Goal: Transaction & Acquisition: Purchase product/service

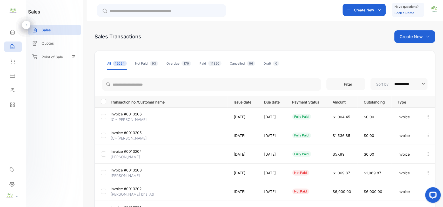
click at [408, 43] on div "**********" at bounding box center [265, 181] width 341 height 302
click at [417, 39] on p "Create New" at bounding box center [411, 37] width 23 height 6
click at [414, 51] on span "Invoice" at bounding box center [416, 53] width 12 height 5
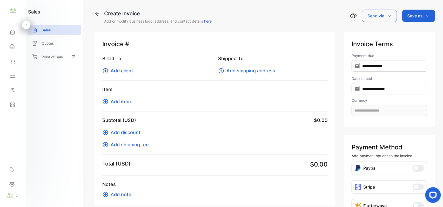
type input "**********"
click at [133, 70] on span "Add client" at bounding box center [122, 70] width 23 height 7
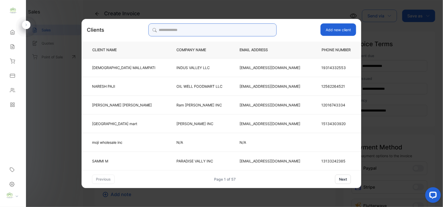
click at [218, 33] on input "search" at bounding box center [212, 29] width 128 height 13
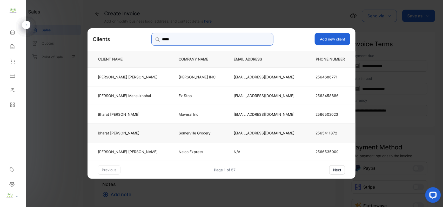
type input "*****"
click at [201, 134] on p "Somerville Grocery" at bounding box center [198, 132] width 38 height 5
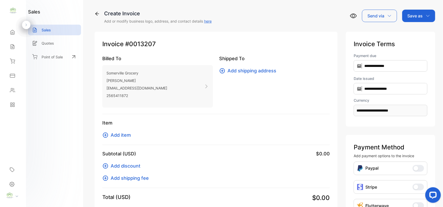
click at [129, 137] on span "Add item" at bounding box center [121, 135] width 20 height 7
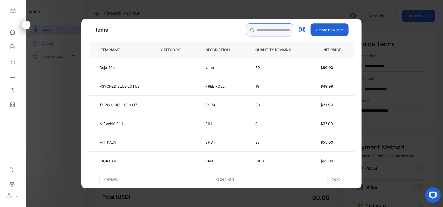
click at [260, 32] on input "search" at bounding box center [269, 29] width 47 height 13
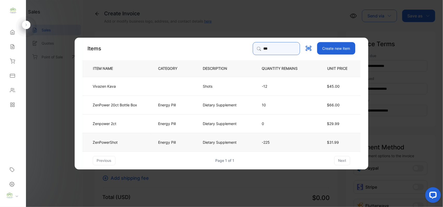
type input "***"
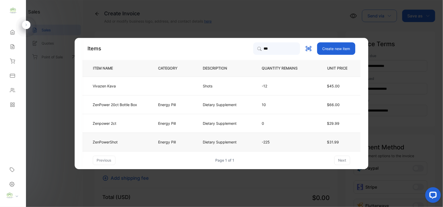
click at [148, 142] on td "ZenPowerShot" at bounding box center [116, 142] width 67 height 19
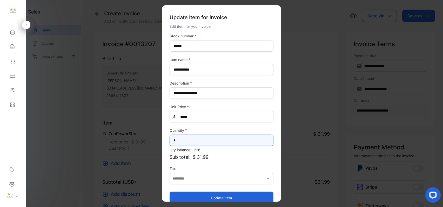
click at [187, 141] on input "*" at bounding box center [222, 140] width 104 height 11
type input "**"
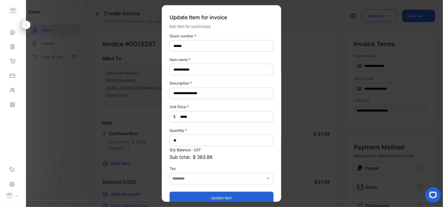
click at [187, 194] on button "Update item" at bounding box center [222, 198] width 104 height 12
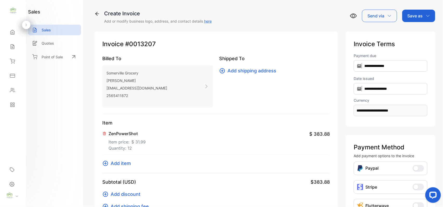
drag, startPoint x: 423, startPoint y: 17, endPoint x: 422, endPoint y: 22, distance: 5.3
click at [423, 17] on div "Save as" at bounding box center [418, 16] width 33 height 12
click at [423, 30] on div "Invoice" at bounding box center [418, 33] width 30 height 10
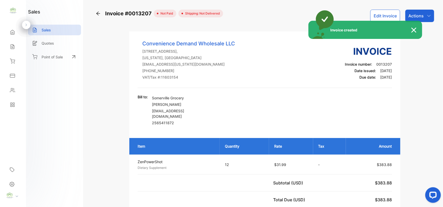
click at [423, 15] on div "Invoice created" at bounding box center [221, 103] width 443 height 207
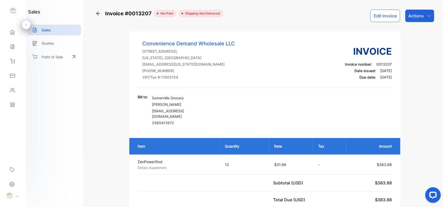
click at [423, 15] on div "Actions" at bounding box center [419, 16] width 29 height 12
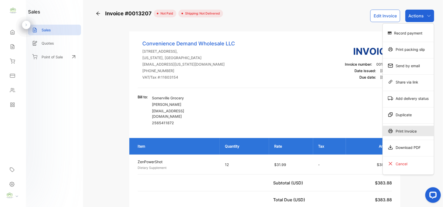
click at [406, 132] on div "Print Invoice" at bounding box center [408, 131] width 51 height 10
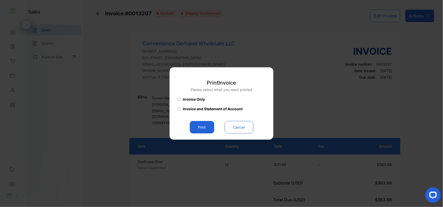
click at [208, 131] on button "Print" at bounding box center [202, 127] width 24 height 12
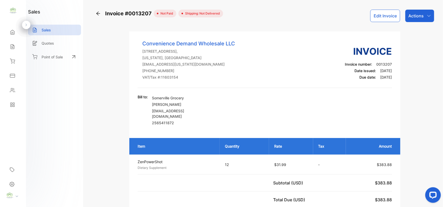
click at [12, 45] on icon at bounding box center [12, 47] width 3 height 4
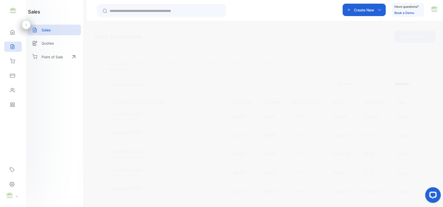
click at [416, 38] on p "Create New" at bounding box center [411, 37] width 23 height 6
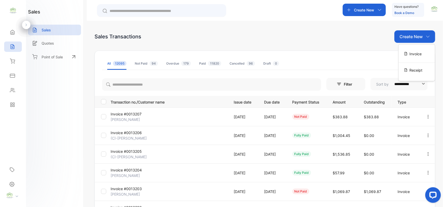
click at [408, 54] on div "Invoice" at bounding box center [417, 54] width 36 height 10
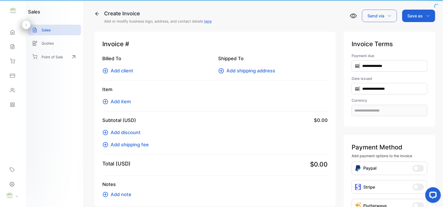
type input "**********"
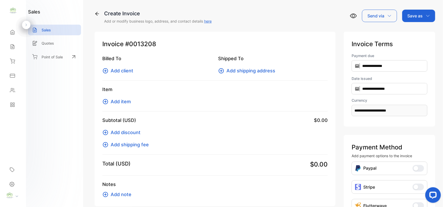
click at [125, 69] on span "Add client" at bounding box center [122, 70] width 23 height 7
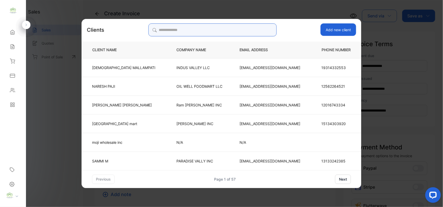
click at [211, 36] on input "search" at bounding box center [212, 29] width 128 height 13
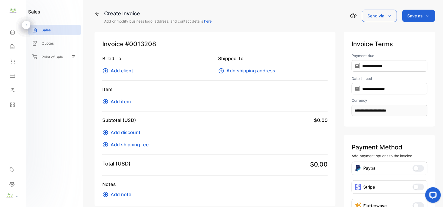
click at [17, 42] on div "Sales" at bounding box center [13, 47] width 18 height 10
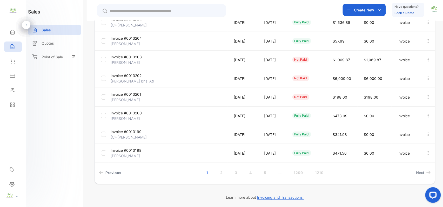
scroll to position [133, 0]
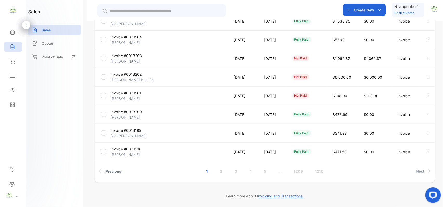
click at [136, 77] on p "[PERSON_NAME] bhai Atl" at bounding box center [132, 79] width 43 height 5
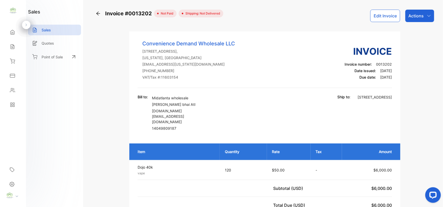
click at [382, 15] on button "Edit Invoice" at bounding box center [385, 16] width 30 height 12
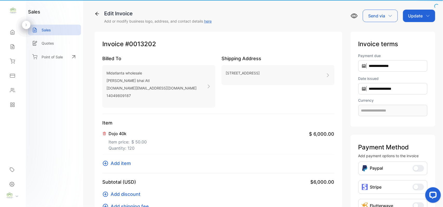
type input "**********"
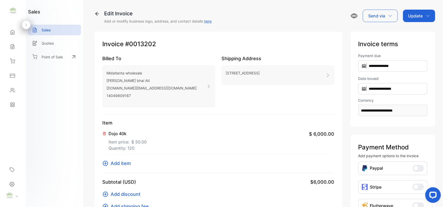
click at [112, 162] on span "Add item" at bounding box center [121, 163] width 20 height 7
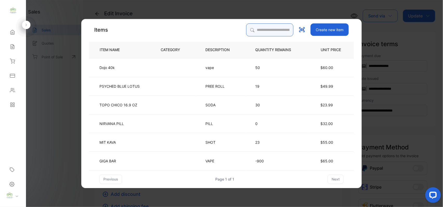
click at [259, 32] on input "search" at bounding box center [269, 29] width 47 height 13
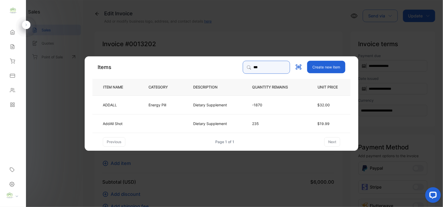
type input "***"
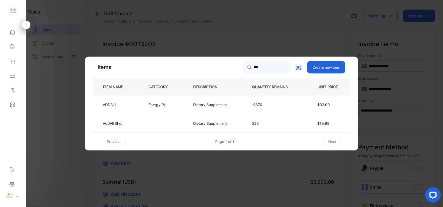
click at [153, 103] on p "Energy Pill" at bounding box center [158, 104] width 18 height 5
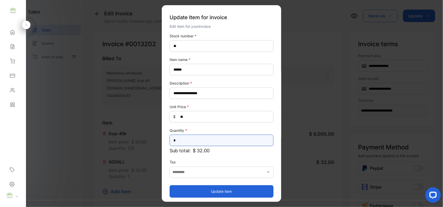
click at [185, 137] on input "*" at bounding box center [222, 140] width 104 height 11
type input "**"
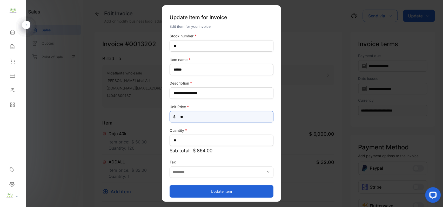
click at [197, 114] on Price-inputprice "**" at bounding box center [222, 116] width 104 height 11
type Price-inputprice "*"
type Price-inputprice "**"
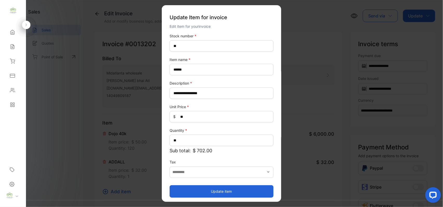
click at [199, 188] on button "Update item" at bounding box center [222, 191] width 104 height 12
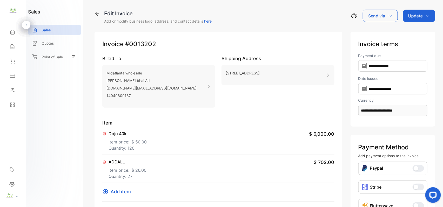
click at [419, 17] on p "Update" at bounding box center [415, 16] width 15 height 6
click at [413, 30] on div "Invoice" at bounding box center [420, 33] width 30 height 10
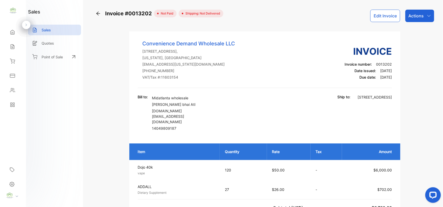
click at [409, 14] on p "Actions" at bounding box center [416, 16] width 15 height 6
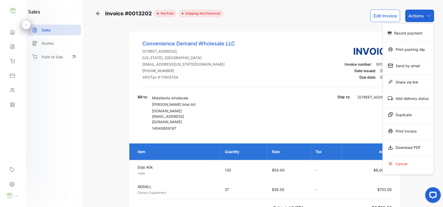
click at [426, 129] on div "Print Invoice" at bounding box center [408, 131] width 51 height 10
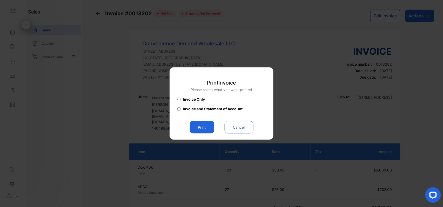
click at [204, 124] on button "Print" at bounding box center [202, 127] width 24 height 12
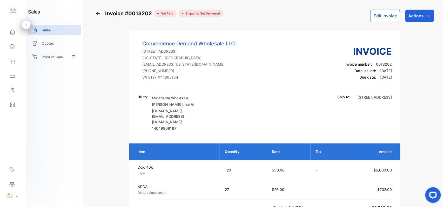
click at [17, 45] on div "Sales" at bounding box center [13, 47] width 18 height 10
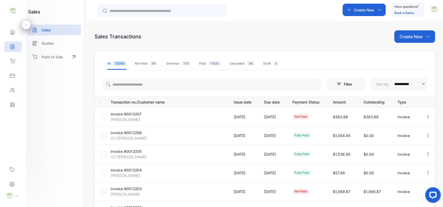
click at [408, 36] on p "Create New" at bounding box center [411, 37] width 23 height 6
drag, startPoint x: 409, startPoint y: 50, endPoint x: 404, endPoint y: 47, distance: 5.9
click at [407, 49] on div "Invoice" at bounding box center [417, 54] width 36 height 10
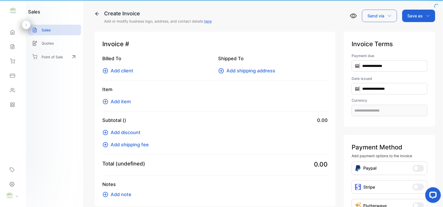
type input "**********"
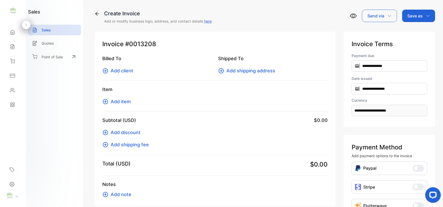
drag, startPoint x: 127, startPoint y: 69, endPoint x: 131, endPoint y: 69, distance: 3.9
click at [131, 69] on span "Add client" at bounding box center [122, 70] width 23 height 7
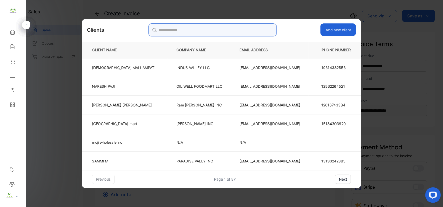
click at [249, 33] on input "search" at bounding box center [212, 29] width 128 height 13
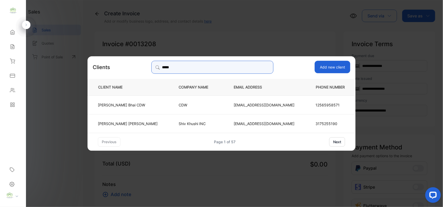
type input "*****"
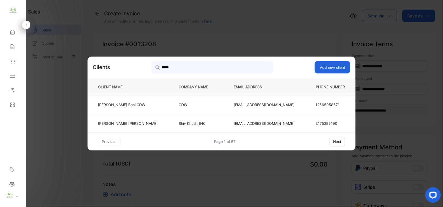
click at [156, 122] on td "[PERSON_NAME]" at bounding box center [129, 123] width 83 height 19
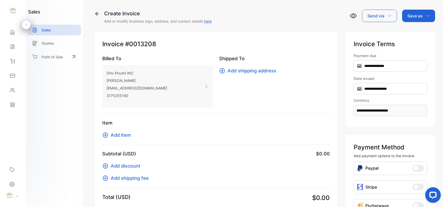
click at [114, 136] on span "Add item" at bounding box center [121, 135] width 20 height 7
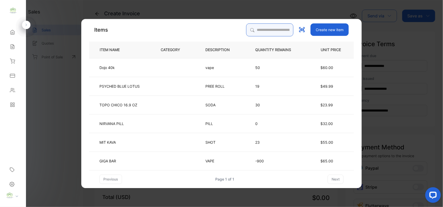
click at [260, 32] on input "search" at bounding box center [269, 29] width 47 height 13
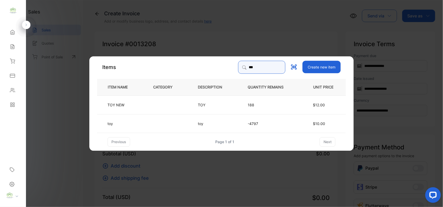
type input "***"
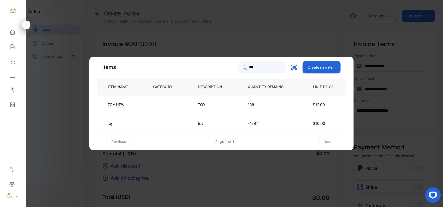
click at [131, 125] on td "toy" at bounding box center [121, 123] width 48 height 19
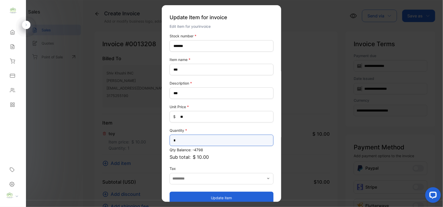
drag, startPoint x: 195, startPoint y: 141, endPoint x: 194, endPoint y: 136, distance: 4.4
click at [195, 137] on input "*" at bounding box center [222, 140] width 104 height 11
type input "**"
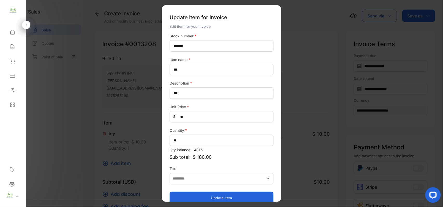
click at [198, 197] on button "Update item" at bounding box center [222, 198] width 104 height 12
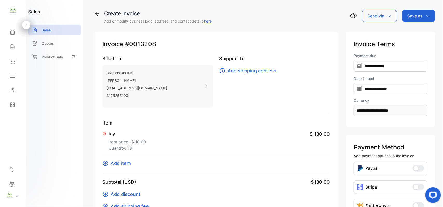
drag, startPoint x: 126, startPoint y: 159, endPoint x: 122, endPoint y: 166, distance: 7.7
click at [123, 163] on div "Item toy Item price: $ 10.00 Quantity: 18 $ 180.00 Add item" at bounding box center [216, 146] width 228 height 54
click at [122, 164] on span "Add item" at bounding box center [121, 163] width 20 height 7
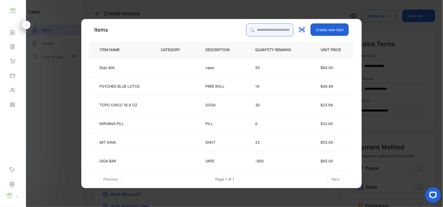
click at [265, 27] on input "search" at bounding box center [269, 29] width 47 height 13
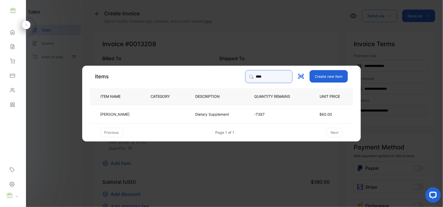
type input "****"
drag, startPoint x: 167, startPoint y: 122, endPoint x: 170, endPoint y: 119, distance: 4.5
click at [170, 119] on td at bounding box center [164, 114] width 45 height 19
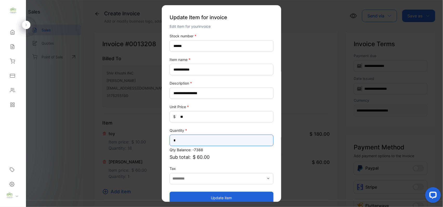
drag, startPoint x: 198, startPoint y: 136, endPoint x: 194, endPoint y: 137, distance: 3.8
click at [198, 135] on input "*" at bounding box center [222, 140] width 104 height 11
type input "*"
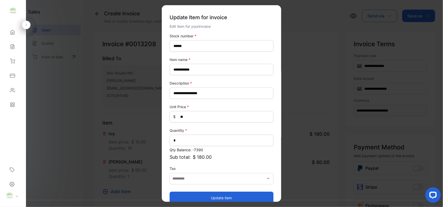
drag, startPoint x: 188, startPoint y: 202, endPoint x: 185, endPoint y: 199, distance: 3.1
click at [187, 202] on button "Update item" at bounding box center [222, 198] width 104 height 12
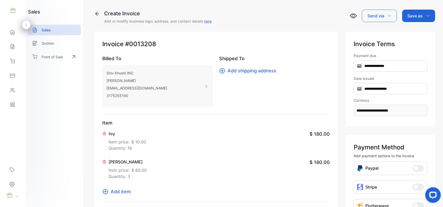
click at [118, 194] on span "Add item" at bounding box center [121, 191] width 20 height 7
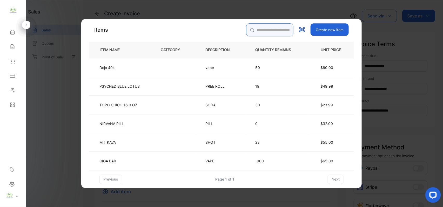
click at [257, 34] on input "search" at bounding box center [269, 29] width 47 height 13
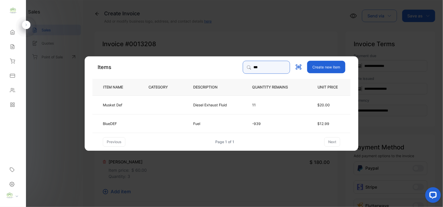
type input "***"
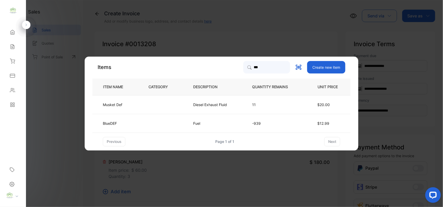
click at [133, 119] on td "BlueDEF" at bounding box center [116, 123] width 48 height 19
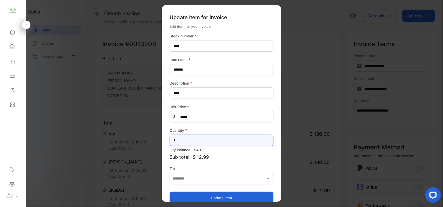
click at [185, 138] on input "*" at bounding box center [222, 140] width 104 height 11
type input "**"
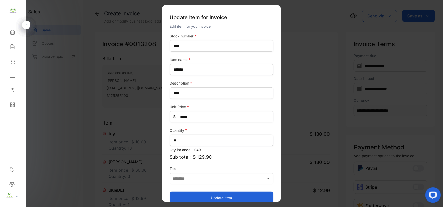
drag, startPoint x: 183, startPoint y: 196, endPoint x: 186, endPoint y: 184, distance: 12.7
click at [182, 196] on button "Update item" at bounding box center [222, 198] width 104 height 12
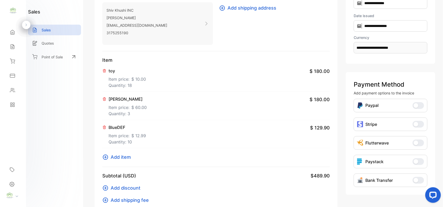
scroll to position [162, 0]
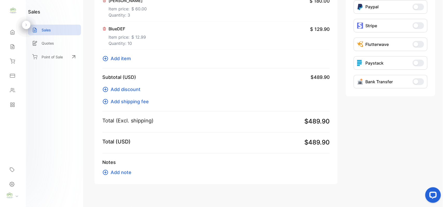
click at [121, 60] on span "Add item" at bounding box center [121, 58] width 20 height 7
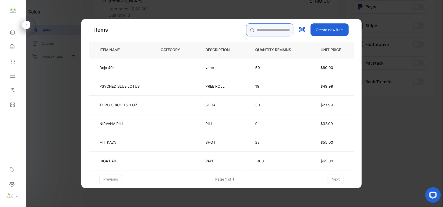
drag, startPoint x: 272, startPoint y: 24, endPoint x: 270, endPoint y: 28, distance: 3.9
click at [271, 28] on input "search" at bounding box center [269, 29] width 47 height 13
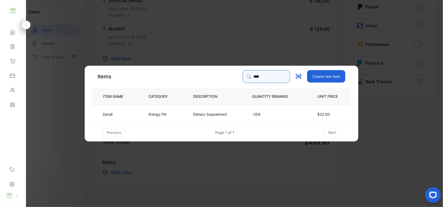
type input "****"
click at [163, 119] on td "Energy Pill" at bounding box center [162, 114] width 45 height 19
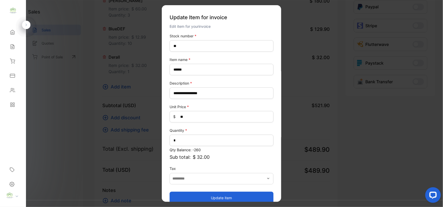
click at [205, 194] on button "Update item" at bounding box center [222, 198] width 104 height 12
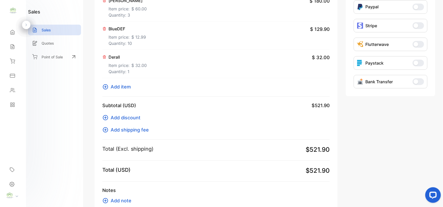
click at [117, 84] on span "Add item" at bounding box center [121, 86] width 20 height 7
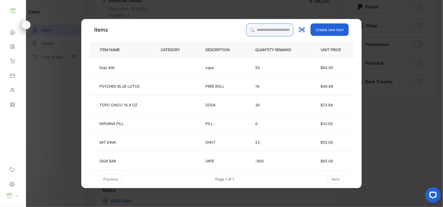
click at [256, 28] on input "search" at bounding box center [269, 29] width 47 height 13
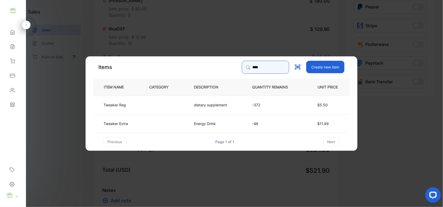
type input "****"
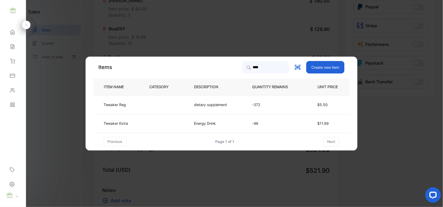
click at [150, 104] on td at bounding box center [163, 104] width 45 height 19
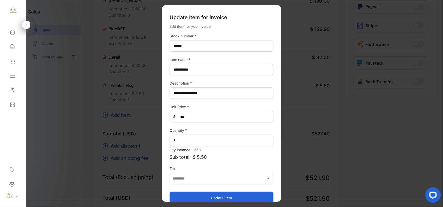
click at [185, 196] on button "Update item" at bounding box center [222, 198] width 104 height 12
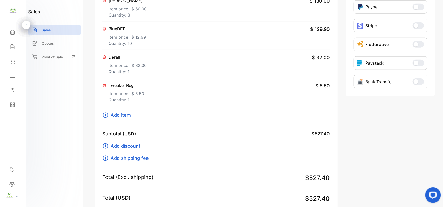
click at [127, 115] on span "Add item" at bounding box center [121, 115] width 20 height 7
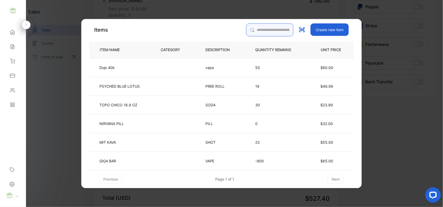
click at [254, 29] on input "search" at bounding box center [269, 29] width 47 height 13
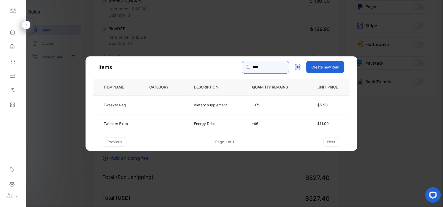
type input "****"
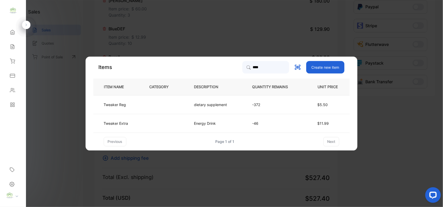
click at [153, 123] on td at bounding box center [163, 123] width 45 height 19
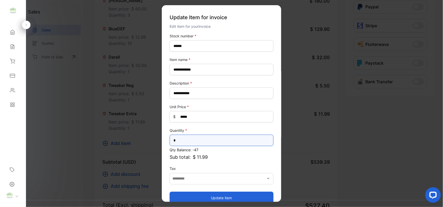
click at [195, 142] on input "*" at bounding box center [222, 140] width 104 height 11
type input "*"
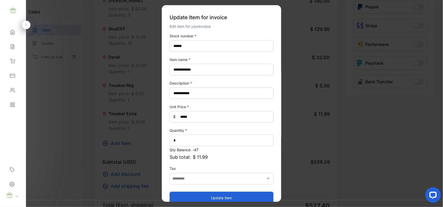
drag, startPoint x: 213, startPoint y: 195, endPoint x: 214, endPoint y: 190, distance: 4.2
click at [213, 194] on button "Update item" at bounding box center [222, 198] width 104 height 12
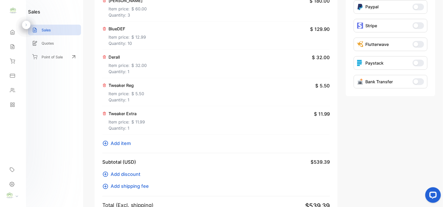
click at [119, 143] on span "Add item" at bounding box center [121, 143] width 20 height 7
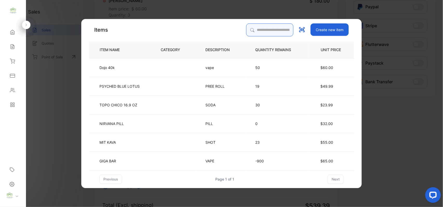
click at [272, 30] on input "search" at bounding box center [269, 29] width 47 height 13
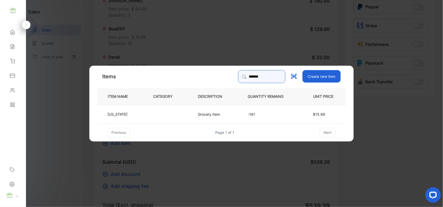
type input "*******"
click at [168, 116] on td at bounding box center [167, 114] width 45 height 19
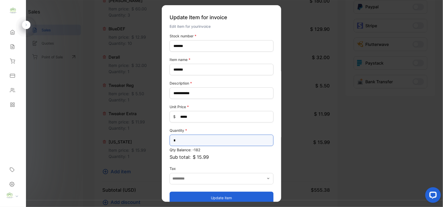
click at [194, 136] on input "*" at bounding box center [222, 140] width 104 height 11
type input "*"
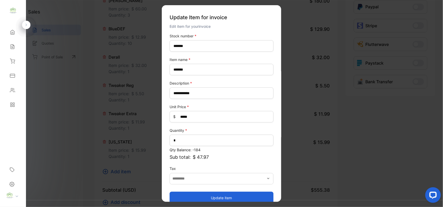
click at [207, 199] on button "Update item" at bounding box center [222, 198] width 104 height 12
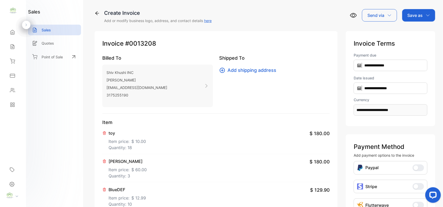
scroll to position [0, 0]
click at [420, 17] on p "Save as" at bounding box center [415, 16] width 15 height 6
click at [411, 35] on div "Invoice" at bounding box center [418, 33] width 30 height 10
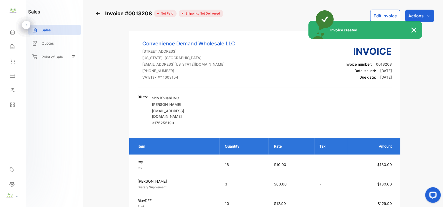
click at [428, 12] on div "Invoice created" at bounding box center [221, 103] width 443 height 207
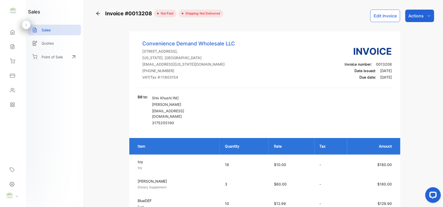
click at [428, 12] on div "Actions" at bounding box center [419, 16] width 29 height 12
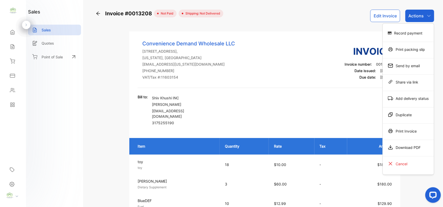
click at [388, 129] on icon at bounding box center [390, 131] width 5 height 5
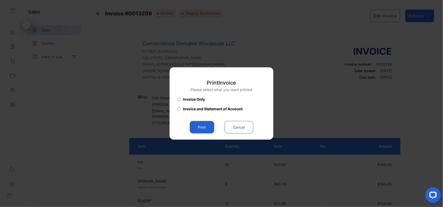
click at [205, 123] on button "Print" at bounding box center [202, 127] width 24 height 12
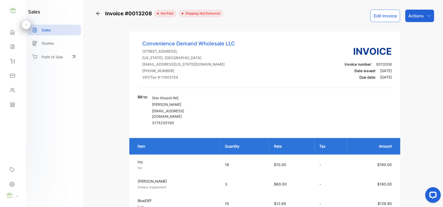
click at [381, 11] on button "Edit Invoice" at bounding box center [385, 16] width 30 height 12
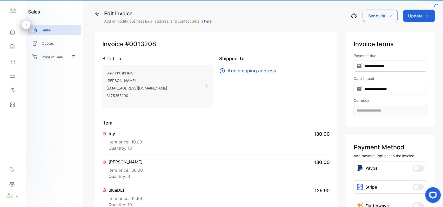
type input "**********"
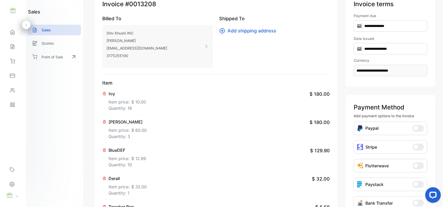
scroll to position [81, 0]
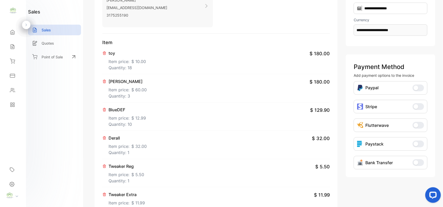
click at [136, 176] on span "$ 5.50" at bounding box center [137, 175] width 13 height 6
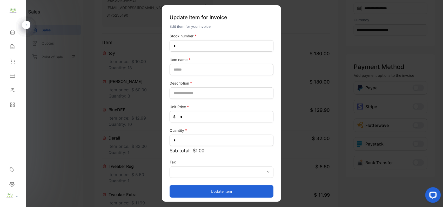
type name-inputItem_Name "**********"
type input "**********"
type Price-inputprice "***"
type input "*"
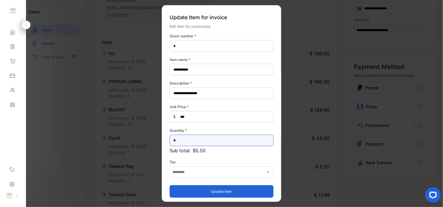
click at [199, 136] on input "*" at bounding box center [222, 140] width 104 height 11
type input "*"
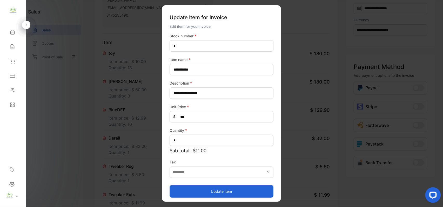
drag, startPoint x: 191, startPoint y: 190, endPoint x: 189, endPoint y: 189, distance: 2.7
click at [190, 191] on button "Update item" at bounding box center [222, 191] width 104 height 12
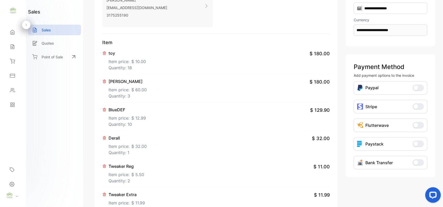
scroll to position [0, 0]
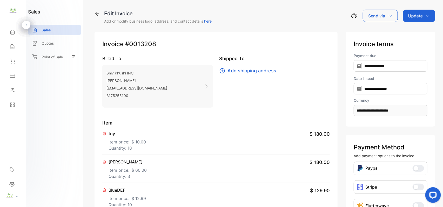
click at [412, 15] on p "Update" at bounding box center [415, 16] width 15 height 6
click at [411, 31] on div "Invoice" at bounding box center [420, 33] width 30 height 10
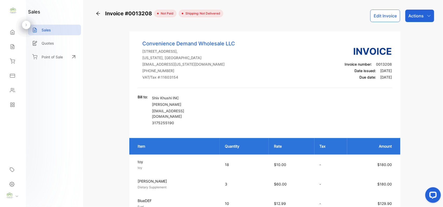
click at [417, 14] on p "Actions" at bounding box center [416, 16] width 15 height 6
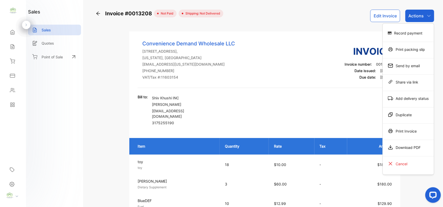
click at [407, 132] on div "Print Invoice" at bounding box center [408, 131] width 51 height 10
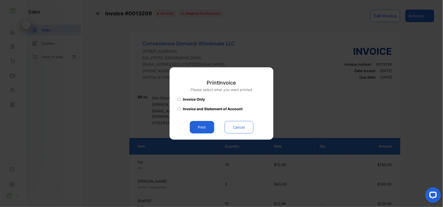
click at [201, 128] on button "Print" at bounding box center [202, 127] width 24 height 12
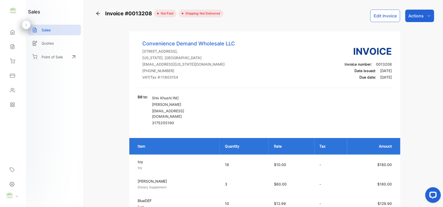
click at [5, 49] on div "Sales" at bounding box center [13, 47] width 18 height 10
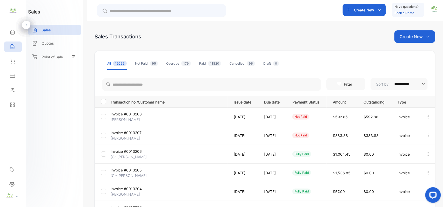
click at [415, 35] on p "Create New" at bounding box center [411, 37] width 23 height 6
click at [407, 52] on div "Invoice" at bounding box center [417, 54] width 36 height 10
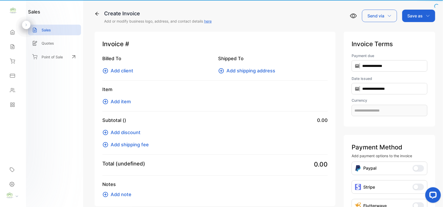
type input "**********"
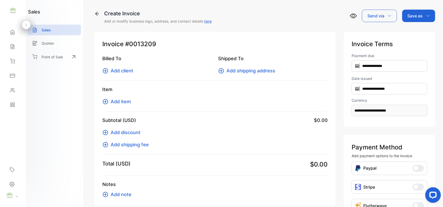
click at [115, 72] on span "Add client" at bounding box center [122, 70] width 23 height 7
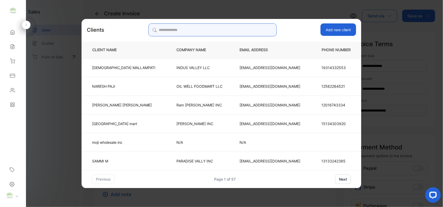
click at [234, 29] on input "search" at bounding box center [212, 29] width 128 height 13
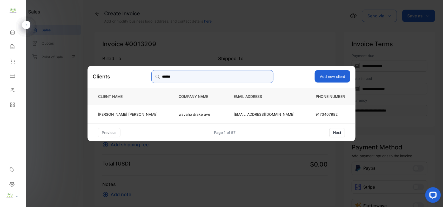
type input "******"
drag, startPoint x: 183, startPoint y: 108, endPoint x: 176, endPoint y: 126, distance: 18.9
click at [183, 110] on td "wavaho drake ave" at bounding box center [197, 114] width 55 height 19
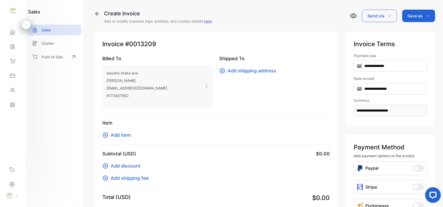
click at [126, 139] on div "Item Add item" at bounding box center [216, 132] width 228 height 26
click at [126, 135] on span "Add item" at bounding box center [121, 135] width 20 height 7
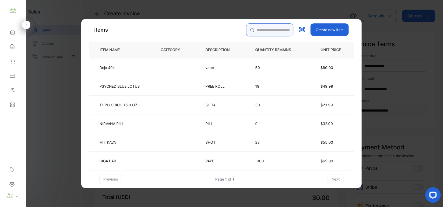
click at [257, 28] on input "search" at bounding box center [269, 29] width 47 height 13
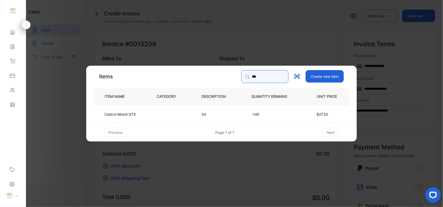
type input "***"
drag, startPoint x: 150, startPoint y: 113, endPoint x: 154, endPoint y: 114, distance: 4.3
click at [154, 114] on td at bounding box center [170, 114] width 45 height 19
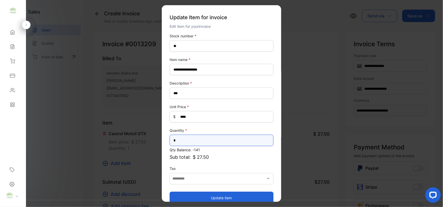
click at [228, 143] on input "*" at bounding box center [222, 140] width 104 height 11
type input "*"
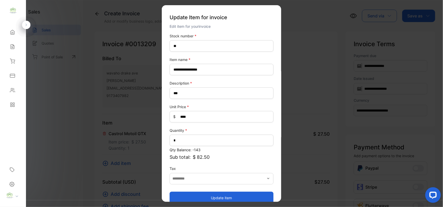
click at [203, 196] on button "Update item" at bounding box center [222, 198] width 104 height 12
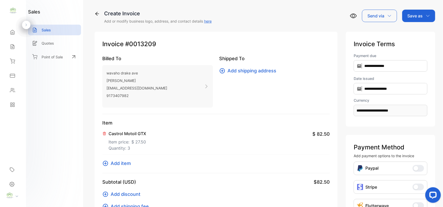
click at [124, 163] on span "Add item" at bounding box center [121, 163] width 20 height 7
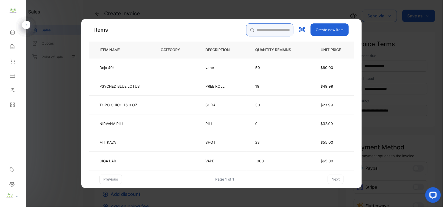
click at [273, 28] on input "search" at bounding box center [269, 29] width 47 height 13
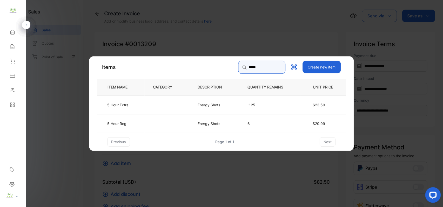
type input "*****"
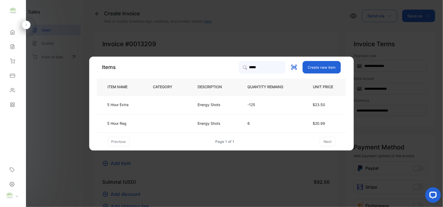
click at [167, 107] on td at bounding box center [167, 104] width 45 height 19
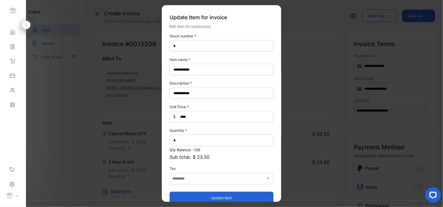
drag, startPoint x: 209, startPoint y: 199, endPoint x: 206, endPoint y: 196, distance: 4.4
click at [208, 199] on button "Update item" at bounding box center [222, 198] width 104 height 12
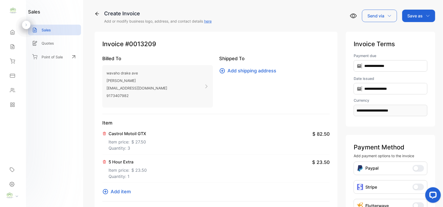
click at [124, 194] on span "Add item" at bounding box center [121, 191] width 20 height 7
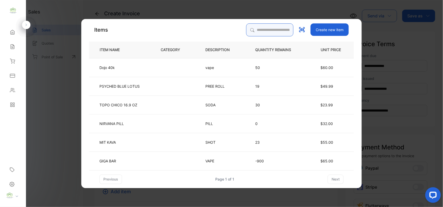
click at [270, 30] on input "search" at bounding box center [269, 29] width 47 height 13
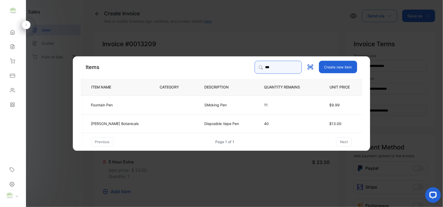
type input "***"
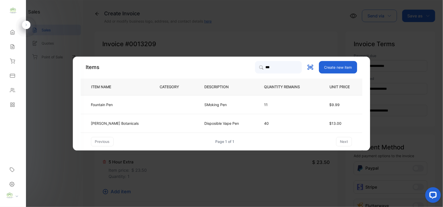
click at [160, 103] on td at bounding box center [173, 104] width 45 height 19
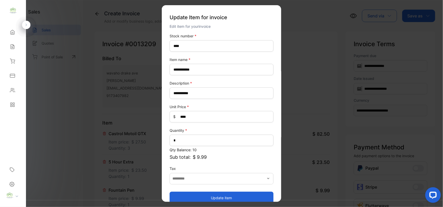
click at [198, 194] on button "Update item" at bounding box center [222, 198] width 104 height 12
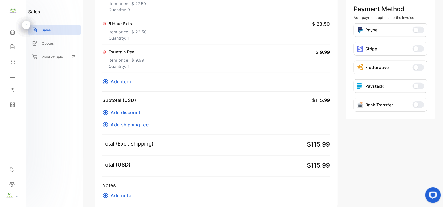
scroll to position [162, 0]
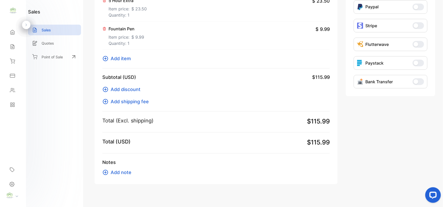
click at [122, 56] on span "Add item" at bounding box center [121, 58] width 20 height 7
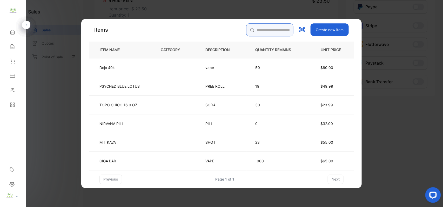
click at [254, 24] on input "search" at bounding box center [269, 29] width 47 height 13
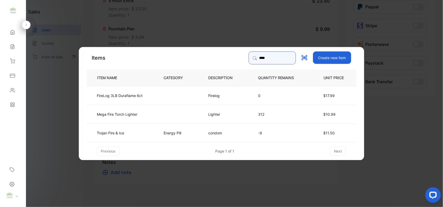
type input "****"
click at [155, 132] on td "Trojan Fire & Ice" at bounding box center [121, 132] width 69 height 19
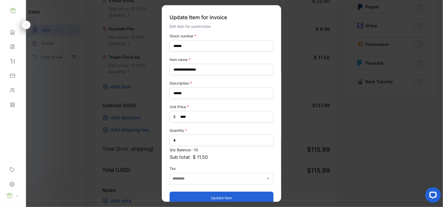
click at [225, 193] on button "Update item" at bounding box center [222, 198] width 104 height 12
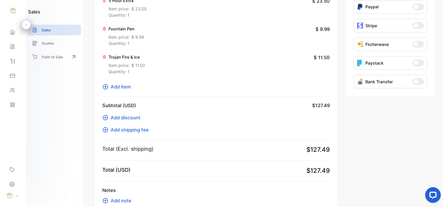
click at [118, 85] on span "Add item" at bounding box center [121, 86] width 20 height 7
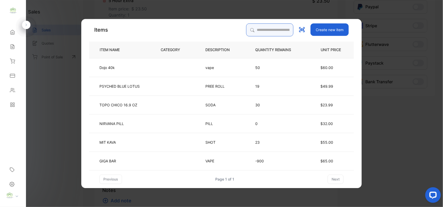
click at [278, 29] on input "search" at bounding box center [269, 29] width 47 height 13
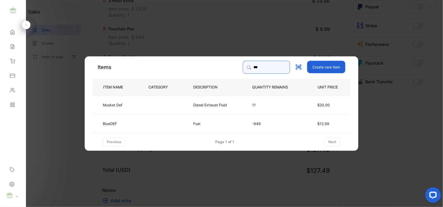
type input "***"
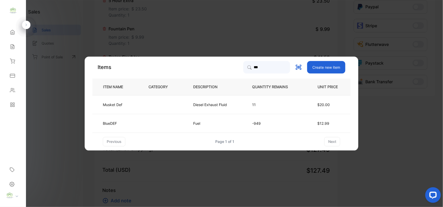
click at [151, 125] on td at bounding box center [162, 123] width 45 height 19
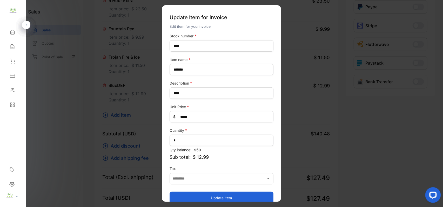
click at [239, 194] on button "Update item" at bounding box center [222, 198] width 104 height 12
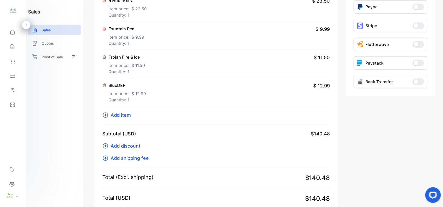
click at [125, 112] on span "Add item" at bounding box center [121, 115] width 20 height 7
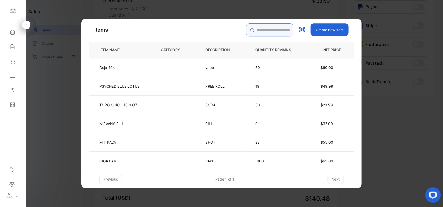
click at [256, 25] on input "search" at bounding box center [269, 29] width 47 height 13
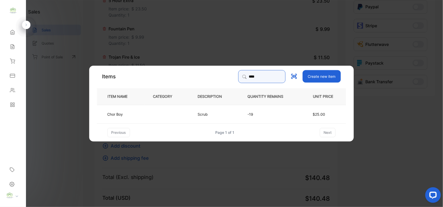
type input "****"
click at [162, 117] on td at bounding box center [167, 114] width 45 height 19
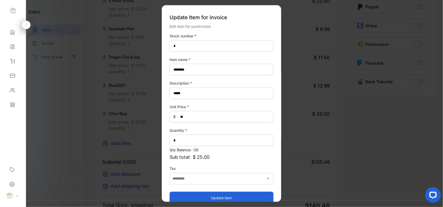
click at [215, 197] on button "Update item" at bounding box center [222, 198] width 104 height 12
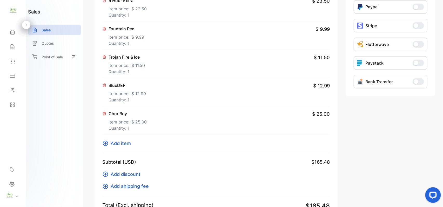
click at [132, 145] on button "Add item" at bounding box center [118, 143] width 32 height 7
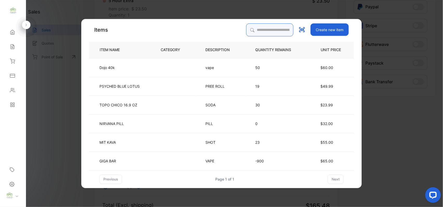
click at [257, 28] on input "search" at bounding box center [269, 29] width 47 height 13
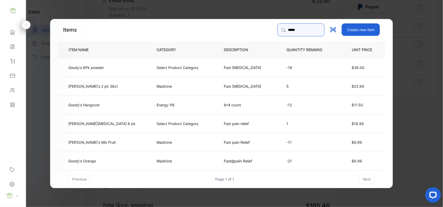
type input "*****"
click at [157, 69] on p "Select Product Category" at bounding box center [178, 67] width 42 height 5
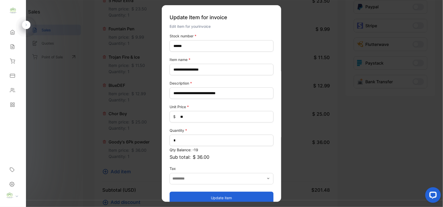
click at [206, 199] on button "Update item" at bounding box center [222, 198] width 104 height 12
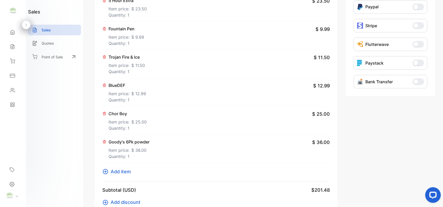
scroll to position [0, 0]
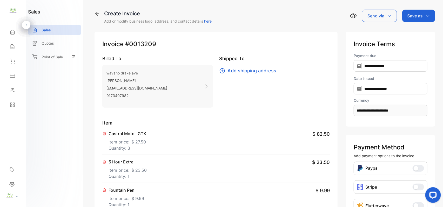
click at [428, 13] on div "Save as" at bounding box center [418, 16] width 33 height 12
click at [426, 31] on div "Invoice" at bounding box center [418, 33] width 30 height 10
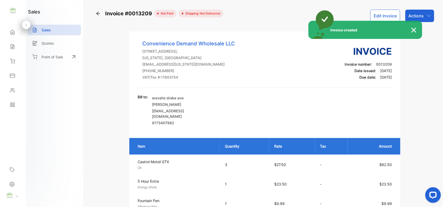
drag, startPoint x: 425, startPoint y: 12, endPoint x: 427, endPoint y: 16, distance: 4.3
click at [427, 16] on div "Invoice created" at bounding box center [221, 103] width 443 height 207
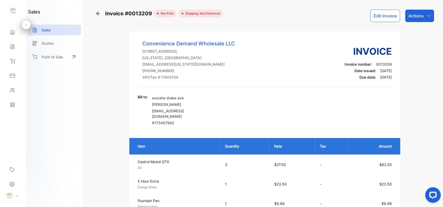
click at [427, 16] on icon "button" at bounding box center [428, 16] width 3 height 2
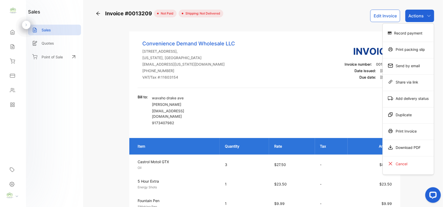
click at [415, 130] on div "Print Invoice" at bounding box center [408, 131] width 51 height 10
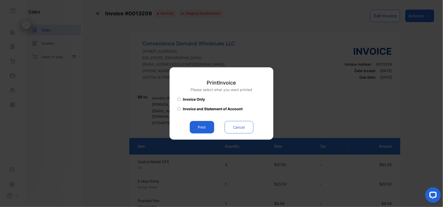
click at [211, 127] on button "Print" at bounding box center [202, 127] width 24 height 12
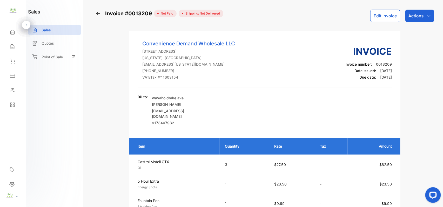
drag, startPoint x: 11, startPoint y: 49, endPoint x: 14, endPoint y: 47, distance: 3.4
click at [12, 48] on icon at bounding box center [12, 46] width 5 height 5
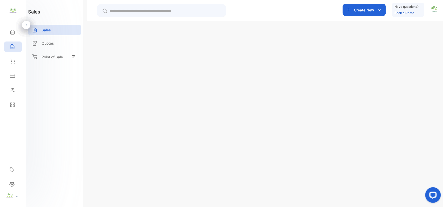
click at [129, 115] on p "Invoice #0013209" at bounding box center [130, 113] width 39 height 5
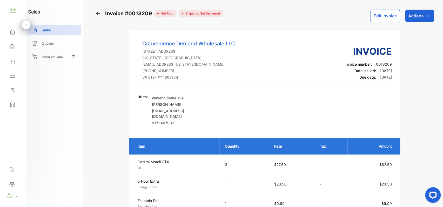
drag, startPoint x: 394, startPoint y: 28, endPoint x: 419, endPoint y: 21, distance: 26.3
click at [420, 20] on div "Actions" at bounding box center [419, 16] width 29 height 12
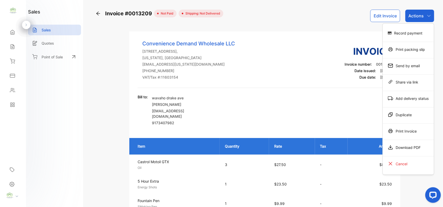
click at [410, 33] on div "Record payment" at bounding box center [408, 33] width 51 height 10
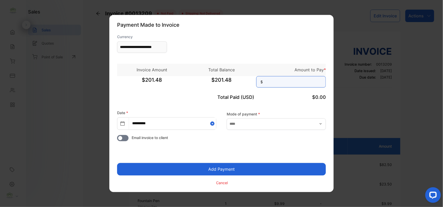
click at [276, 83] on input at bounding box center [291, 81] width 70 height 11
type input "******"
click at [117, 163] on button "Add Payment" at bounding box center [221, 169] width 209 height 12
